Goal: Information Seeking & Learning: Find specific fact

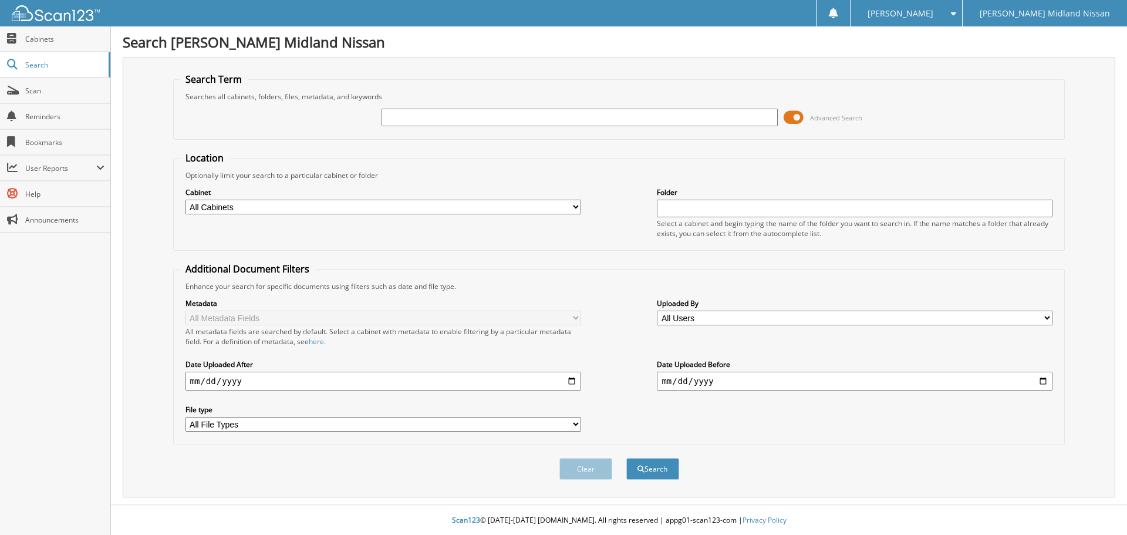
click at [437, 115] on input "text" at bounding box center [580, 118] width 396 height 18
type input "25KC97"
click at [626, 458] on button "Search" at bounding box center [652, 469] width 53 height 22
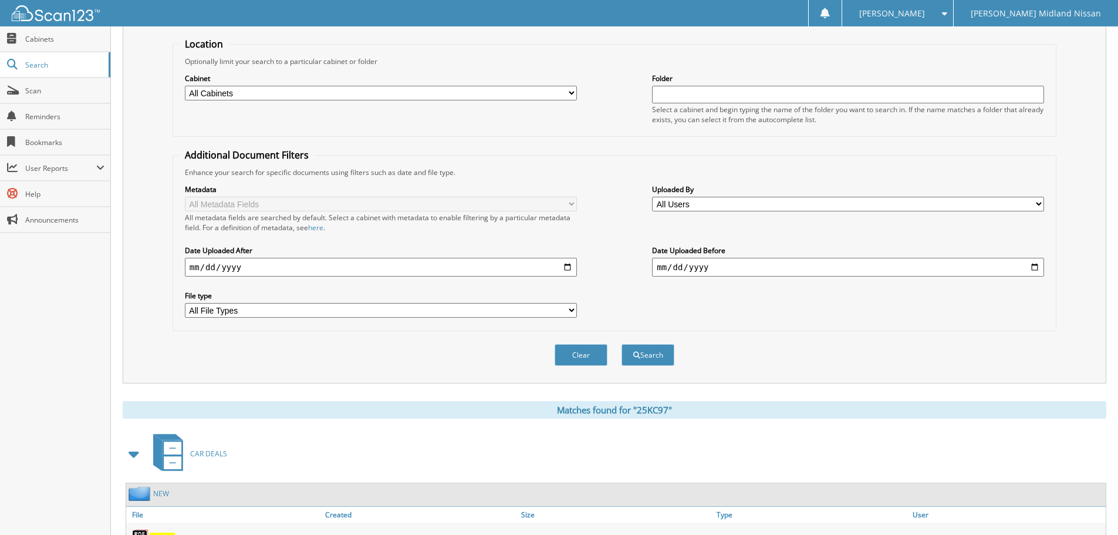
scroll to position [187, 0]
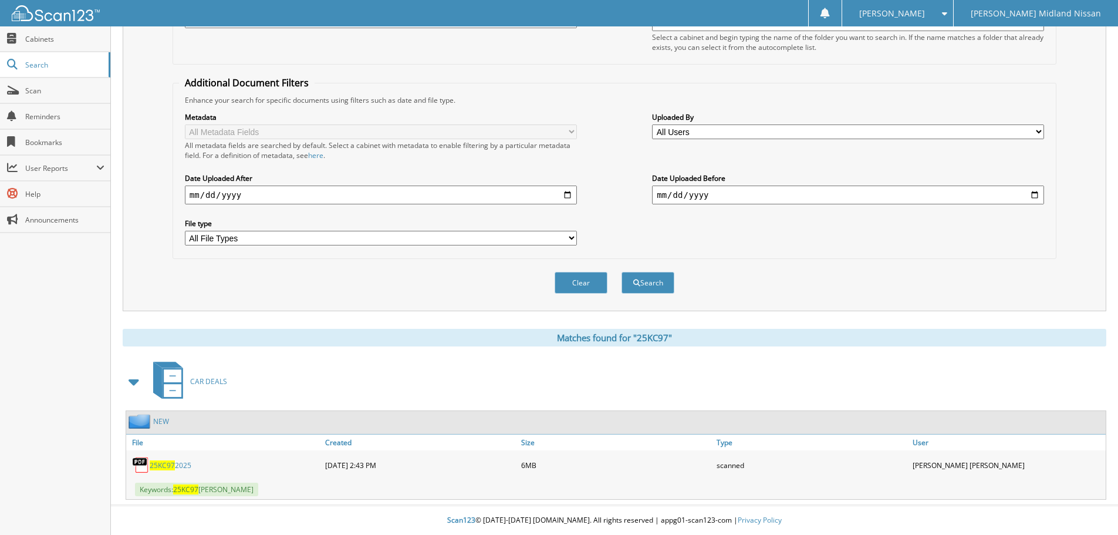
click at [160, 463] on span "25KC97" at bounding box center [162, 465] width 25 height 10
click at [823, 277] on div "Clear Search" at bounding box center [615, 283] width 884 height 48
